Goal: Information Seeking & Learning: Check status

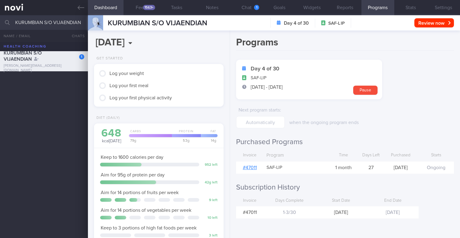
scroll to position [68, 119]
type input "[PERSON_NAME] [PERSON_NAME]"
click at [50, 87] on div "[EMAIL_ADDRESS][DOMAIN_NAME]" at bounding box center [44, 88] width 81 height 5
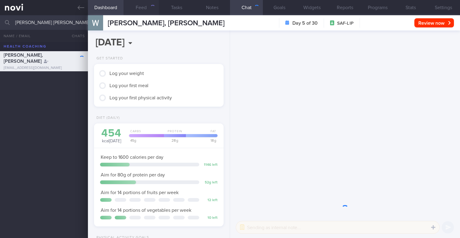
scroll to position [61, 121]
click at [141, 9] on button "Feed" at bounding box center [142, 7] width 36 height 15
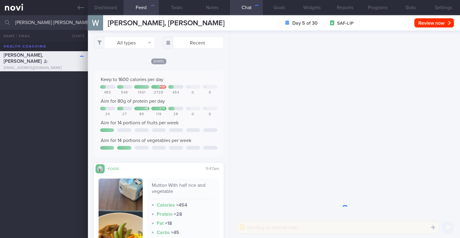
scroll to position [30, 0]
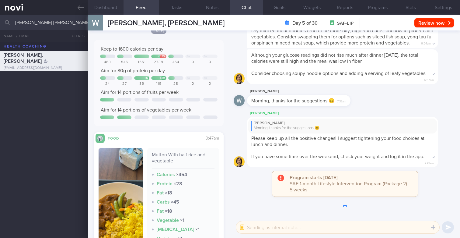
click at [103, 6] on button "Dashboard" at bounding box center [106, 7] width 36 height 15
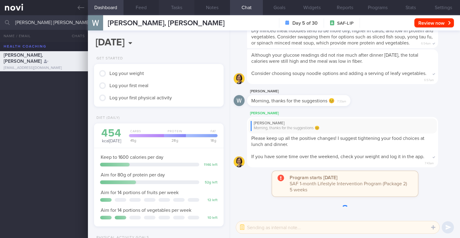
click at [176, 8] on button "Tasks" at bounding box center [177, 7] width 36 height 15
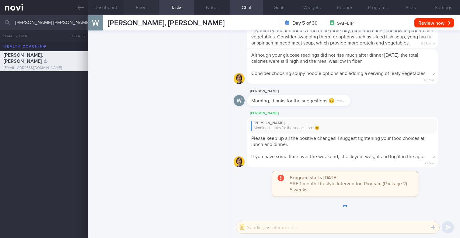
click at [140, 14] on button "Feed" at bounding box center [142, 7] width 36 height 15
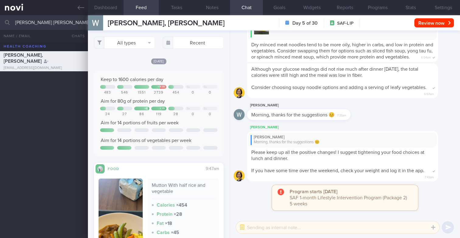
click at [151, 72] on div "[DATE] Keep to 1600 calories per day + 1139 Sa Su 483 546 1551 2739 454 0 0 Aim…" at bounding box center [159, 107] width 130 height 99
click at [140, 47] on button "All types" at bounding box center [124, 43] width 61 height 12
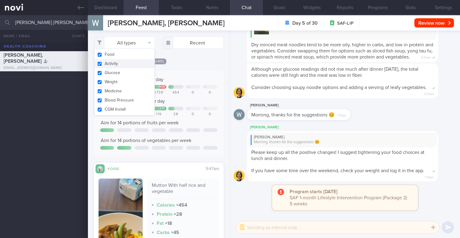
click at [100, 65] on button "Activity" at bounding box center [124, 63] width 60 height 9
checkbox input "false"
click at [100, 56] on button "Food" at bounding box center [124, 54] width 60 height 9
checkbox input "false"
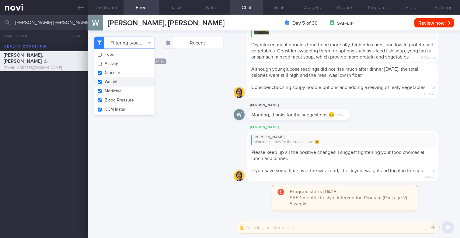
click at [100, 82] on button "Weight" at bounding box center [124, 81] width 60 height 9
checkbox input "false"
click at [100, 89] on button "Medicine" at bounding box center [124, 90] width 60 height 9
checkbox input "false"
click at [100, 100] on button "Blood Pressure" at bounding box center [124, 100] width 60 height 9
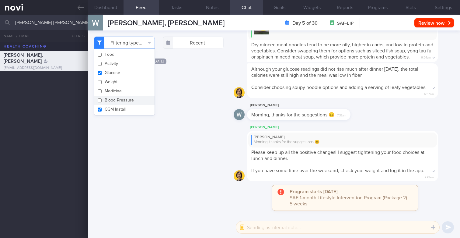
checkbox input "false"
click at [100, 108] on button "CGM Install" at bounding box center [124, 109] width 60 height 9
checkbox input "false"
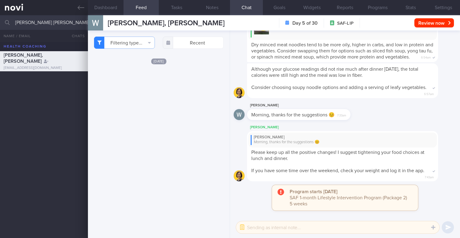
click at [167, 163] on div "Filtering type... Food Activity Glucose Weight Medicine Blood Pressure [MEDICAL…" at bounding box center [159, 133] width 142 height 207
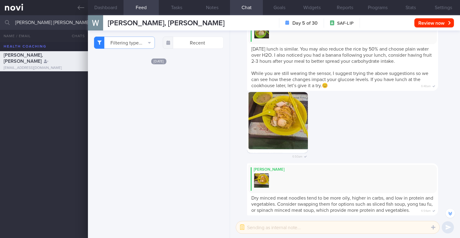
scroll to position [-171, 0]
